Goal: Transaction & Acquisition: Purchase product/service

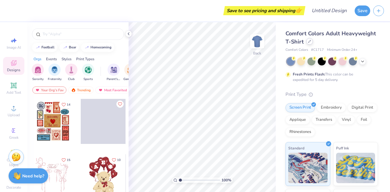
click at [311, 42] on icon at bounding box center [309, 41] width 3 height 3
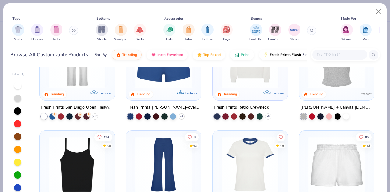
scroll to position [355, 0]
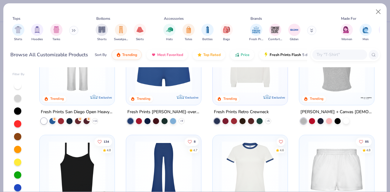
click at [328, 86] on img at bounding box center [336, 64] width 63 height 57
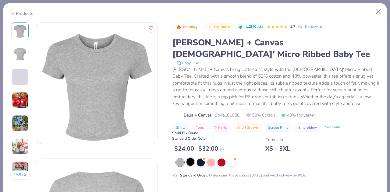
click at [190, 158] on div at bounding box center [190, 162] width 8 height 8
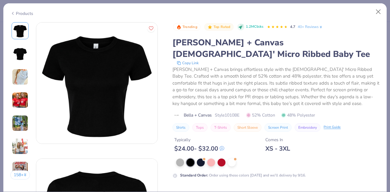
scroll to position [48, 0]
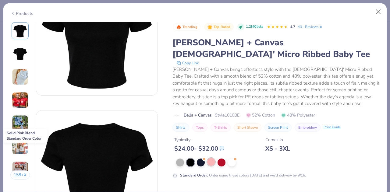
click at [211, 158] on div at bounding box center [211, 162] width 8 height 8
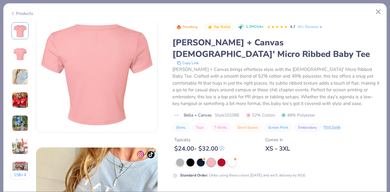
scroll to position [148, 0]
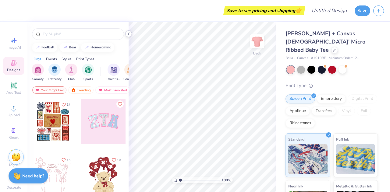
click at [129, 34] on icon at bounding box center [128, 33] width 5 height 5
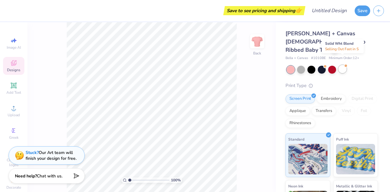
click at [343, 65] on div at bounding box center [342, 69] width 8 height 8
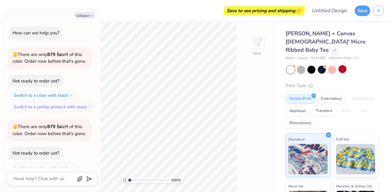
scroll to position [20, 0]
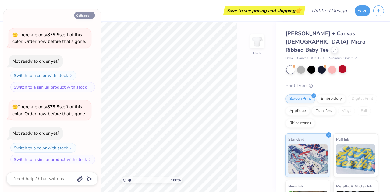
click at [87, 15] on button "Collapse" at bounding box center [84, 15] width 20 height 6
type textarea "x"
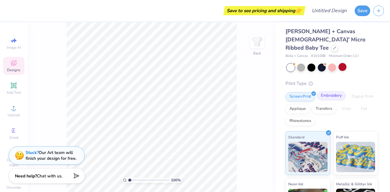
scroll to position [2, 0]
click at [333, 46] on icon at bounding box center [334, 47] width 3 height 3
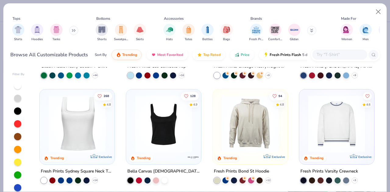
scroll to position [191, 0]
click at [330, 56] on input "text" at bounding box center [339, 54] width 47 height 7
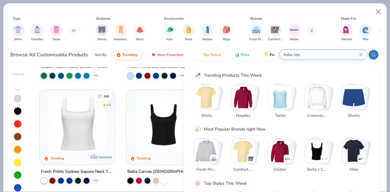
type input "baby tee"
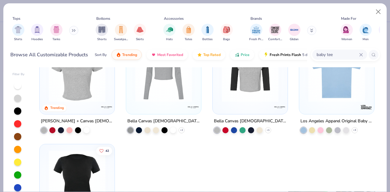
scroll to position [0, 0]
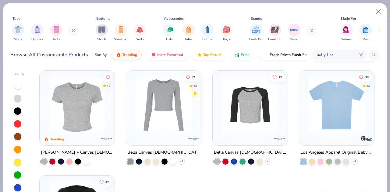
click at [327, 113] on img at bounding box center [336, 105] width 63 height 57
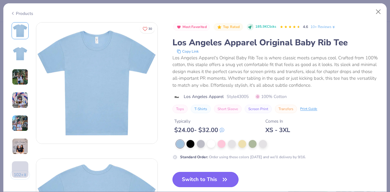
click at [208, 177] on button "Switch to This" at bounding box center [205, 179] width 66 height 15
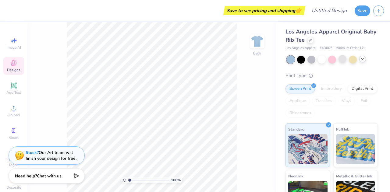
click at [361, 59] on icon at bounding box center [362, 59] width 5 height 5
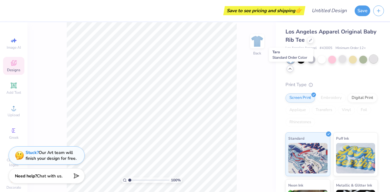
click at [369, 63] on div at bounding box center [373, 59] width 8 height 8
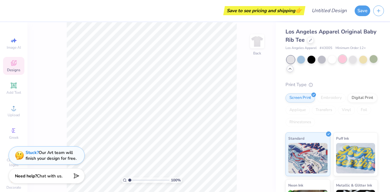
click at [343, 59] on div at bounding box center [342, 59] width 8 height 8
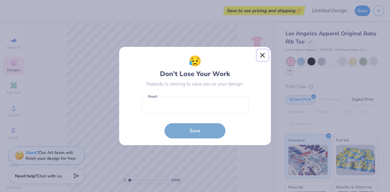
click at [263, 54] on button "Close" at bounding box center [263, 56] width 12 height 12
